Goal: Task Accomplishment & Management: Use online tool/utility

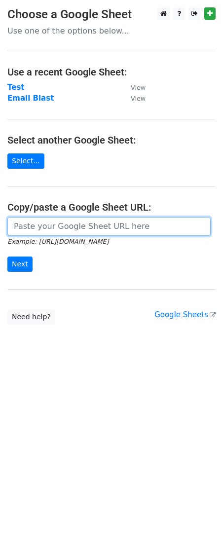
click at [65, 228] on input "url" at bounding box center [108, 226] width 203 height 19
paste input "https://docs.google.com/spreadsheets/d/1CQa_GYmJ5lAiyK2cVAa0HnWH_D20vSNWEcPHQ8W…"
type input "https://docs.google.com/spreadsheets/d/1CQa_GYmJ5lAiyK2cVAa0HnWH_D20vSNWEcPHQ8W…"
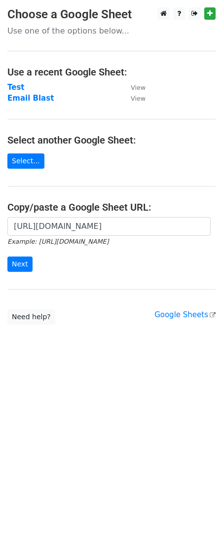
scroll to position [0, 0]
click at [81, 467] on html "Choose a Google Sheet Use one of the options below... Use a recent Google Sheet…" at bounding box center [111, 277] width 223 height 554
click at [11, 264] on input "Next" at bounding box center [19, 264] width 25 height 15
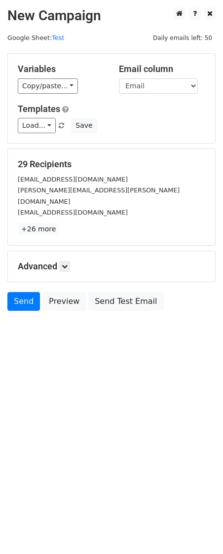
click at [47, 261] on h5 "Advanced" at bounding box center [112, 266] width 188 height 11
click at [65, 261] on link at bounding box center [64, 266] width 11 height 11
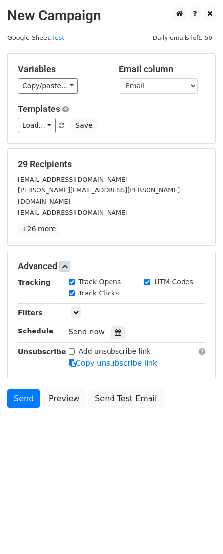
click at [111, 495] on html "New Campaign Daily emails left: 50 Google Sheet: Test Variables Copy/paste... {…" at bounding box center [111, 277] width 223 height 554
click at [21, 389] on link "Send" at bounding box center [23, 398] width 33 height 19
click at [20, 393] on link "Send" at bounding box center [23, 398] width 33 height 19
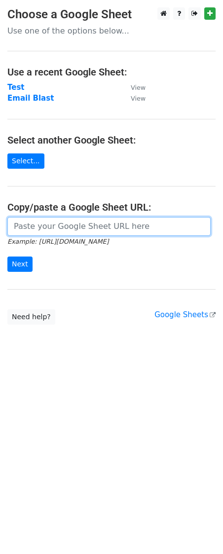
click at [77, 226] on input "url" at bounding box center [108, 226] width 203 height 19
paste input "https://docs.google.com/spreadsheets/d/1CQa_GYmJ5lAiyK2cVAa0HnWH_D20vSNWEcPHQ8W…"
type input "https://docs.google.com/spreadsheets/d/1CQa_GYmJ5lAiyK2cVAa0HnWH_D20vSNWEcPHQ8W…"
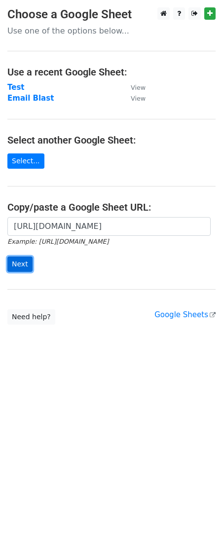
scroll to position [0, 0]
click at [20, 266] on input "Next" at bounding box center [19, 264] width 25 height 15
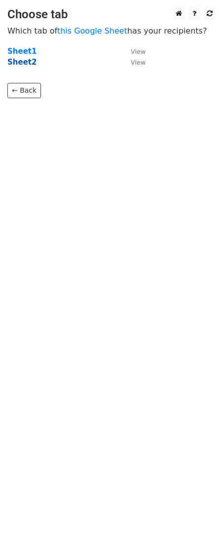
click at [26, 60] on strong "Sheet2" at bounding box center [21, 62] width 29 height 9
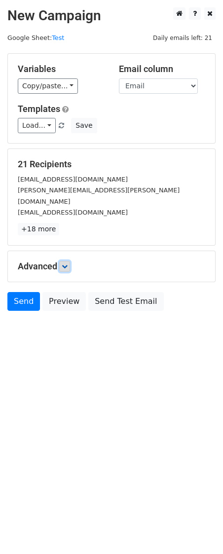
click at [63, 261] on link at bounding box center [64, 266] width 11 height 11
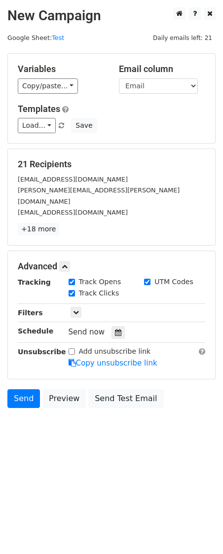
click at [116, 522] on html "New Campaign Daily emails left: 21 Google Sheet: Test Variables Copy/paste... {…" at bounding box center [111, 277] width 223 height 554
click at [28, 390] on link "Send" at bounding box center [23, 398] width 33 height 19
